Goal: Download file/media

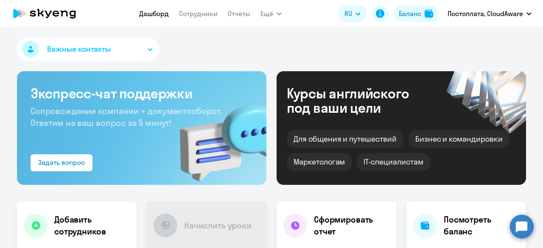
select select "30"
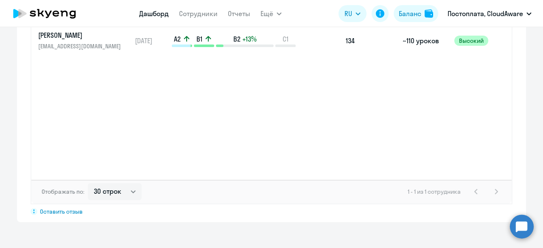
scroll to position [804, 0]
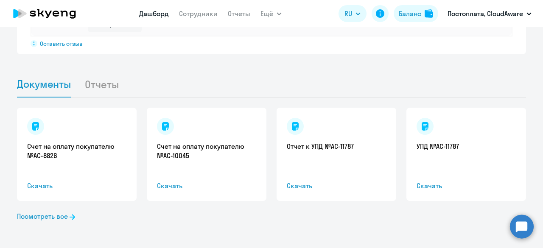
click at [91, 84] on li "Отчеты" at bounding box center [108, 84] width 48 height 26
click at [36, 85] on span "Документы" at bounding box center [44, 84] width 54 height 13
click at [53, 218] on link "Посмотреть все" at bounding box center [46, 216] width 58 height 10
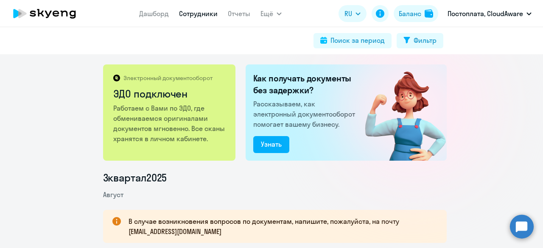
click at [190, 15] on link "Сотрудники" at bounding box center [198, 13] width 39 height 8
select select "30"
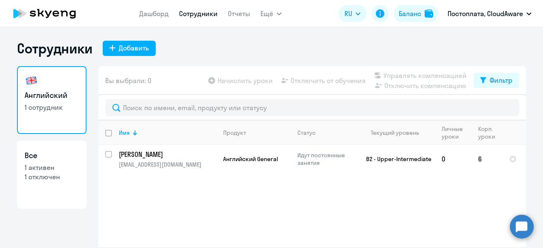
click at [244, 80] on app-table-action-button "Начислить уроки" at bounding box center [240, 80] width 66 height 10
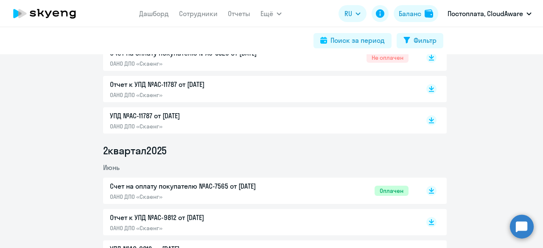
scroll to position [212, 0]
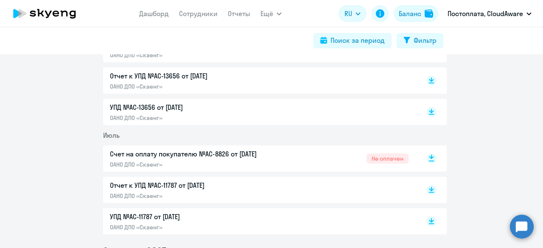
click at [429, 156] on icon at bounding box center [431, 157] width 5 height 4
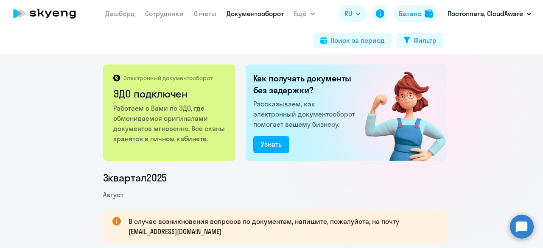
scroll to position [212, 0]
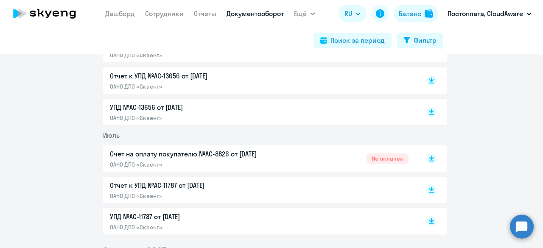
click at [237, 1] on app-header "Дашборд Сотрудники Отчеты Документооборот Ещё Все продукты Дашборд Сотрудники О…" at bounding box center [271, 13] width 543 height 27
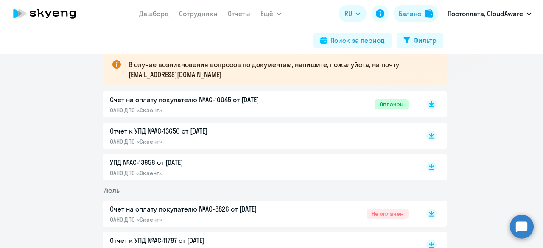
scroll to position [212, 0]
